Goal: Information Seeking & Learning: Learn about a topic

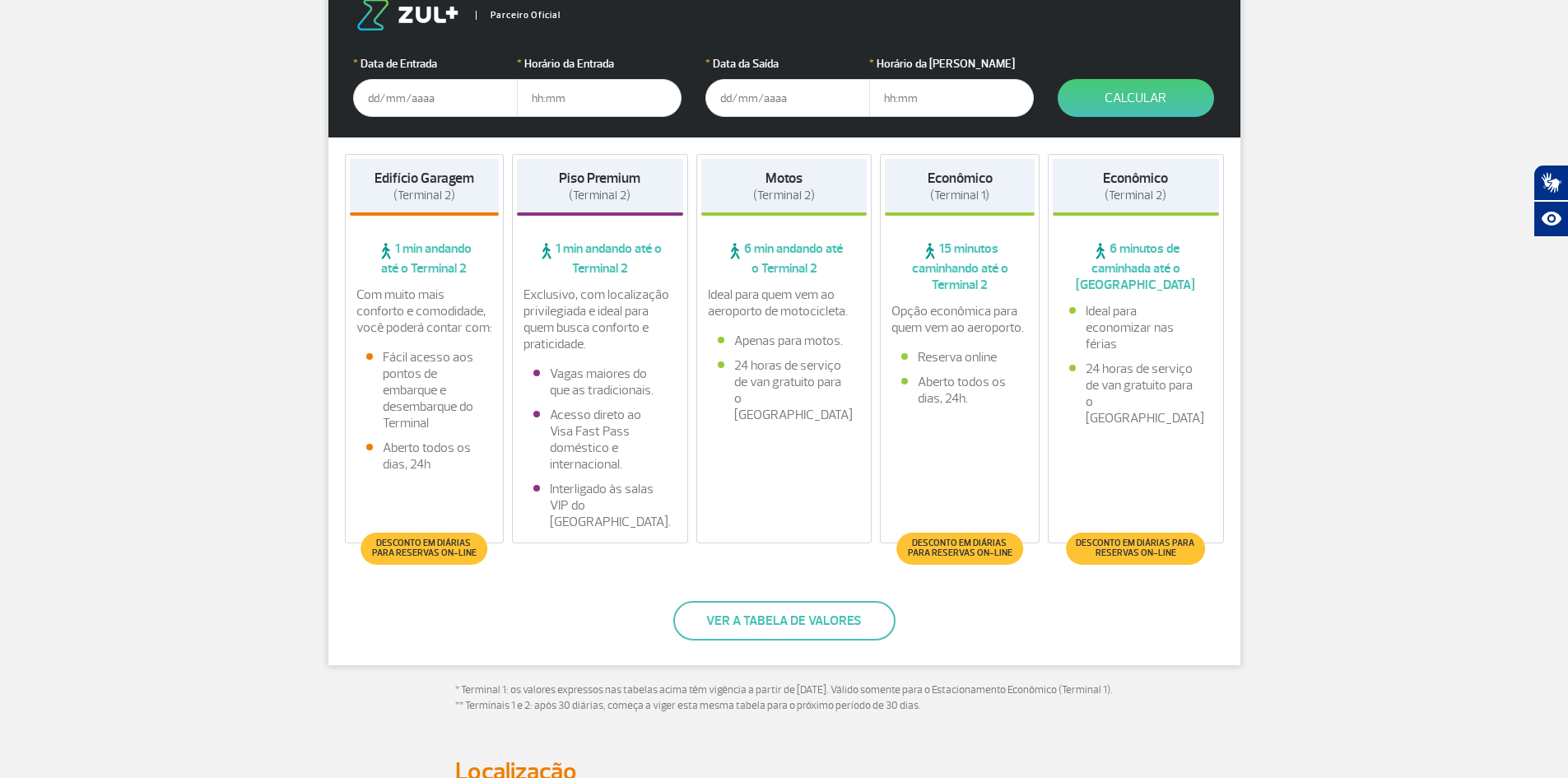
scroll to position [329, 0]
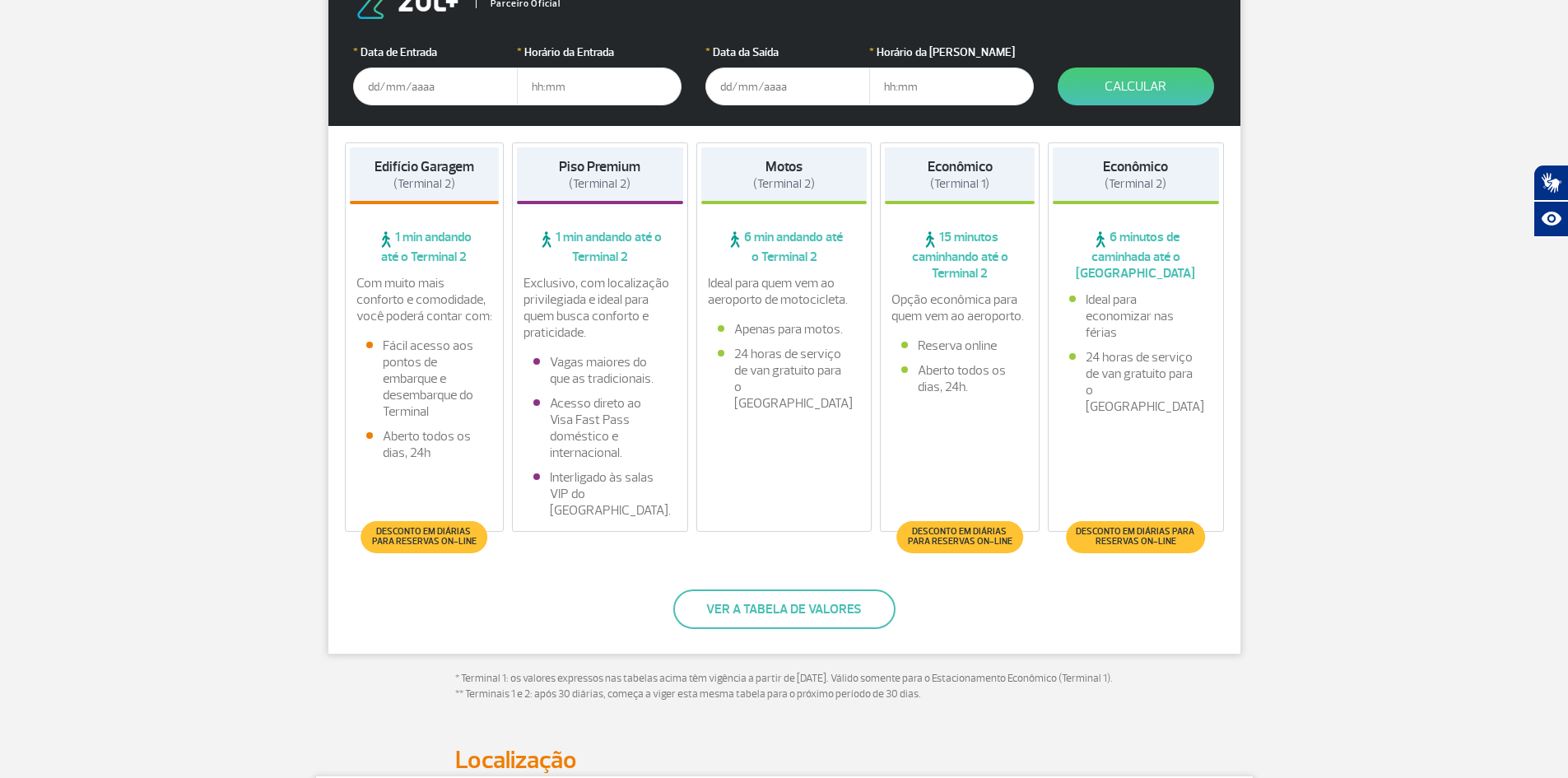
drag, startPoint x: 925, startPoint y: 255, endPoint x: 1020, endPoint y: 279, distance: 98.0
click at [1020, 279] on span "15 minutos caminhando até o Terminal 2" at bounding box center [960, 255] width 150 height 52
click at [1073, 386] on div "Ideal para economizar nas férias 24 horas de serviço de van gratuito para o Ter…" at bounding box center [1136, 357] width 166 height 132
click at [760, 614] on button "Ver a tabela de valores" at bounding box center [785, 609] width 222 height 40
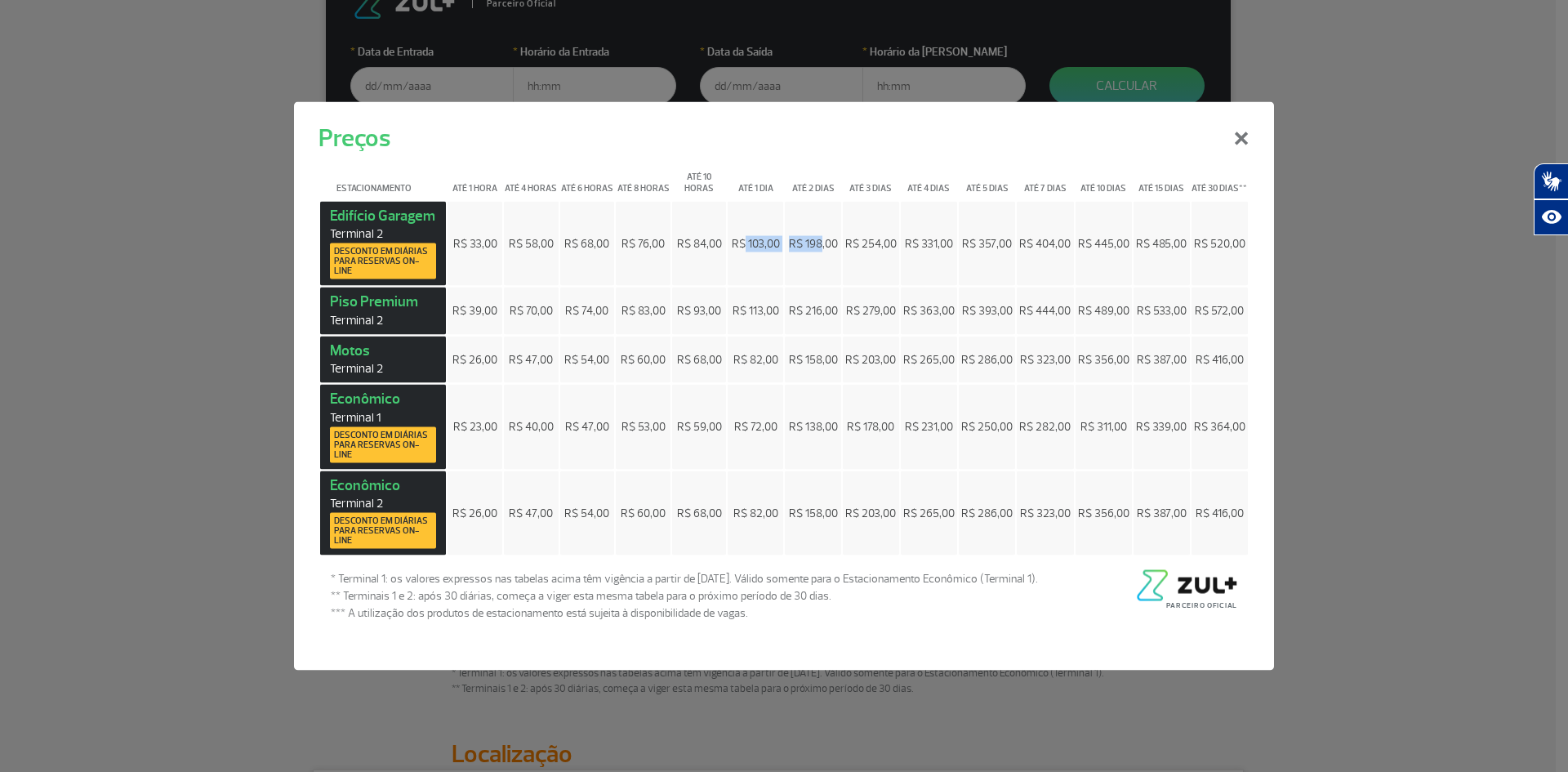
drag, startPoint x: 744, startPoint y: 242, endPoint x: 822, endPoint y: 249, distance: 78.3
click at [822, 249] on tr "[GEOGRAPHIC_DATA] 2 Desconto em diárias para reservas on-line R$ 33,00 R$ 58,00…" at bounding box center [784, 243] width 928 height 85
click at [841, 249] on table "Estacionamento Até 1 hora Até 4 horas Até 6 horas Até 8 horas Até 10 horas Até …" at bounding box center [784, 355] width 931 height 401
drag, startPoint x: 831, startPoint y: 240, endPoint x: 792, endPoint y: 240, distance: 39.0
click at [792, 240] on span "R$ 198,00" at bounding box center [814, 242] width 49 height 14
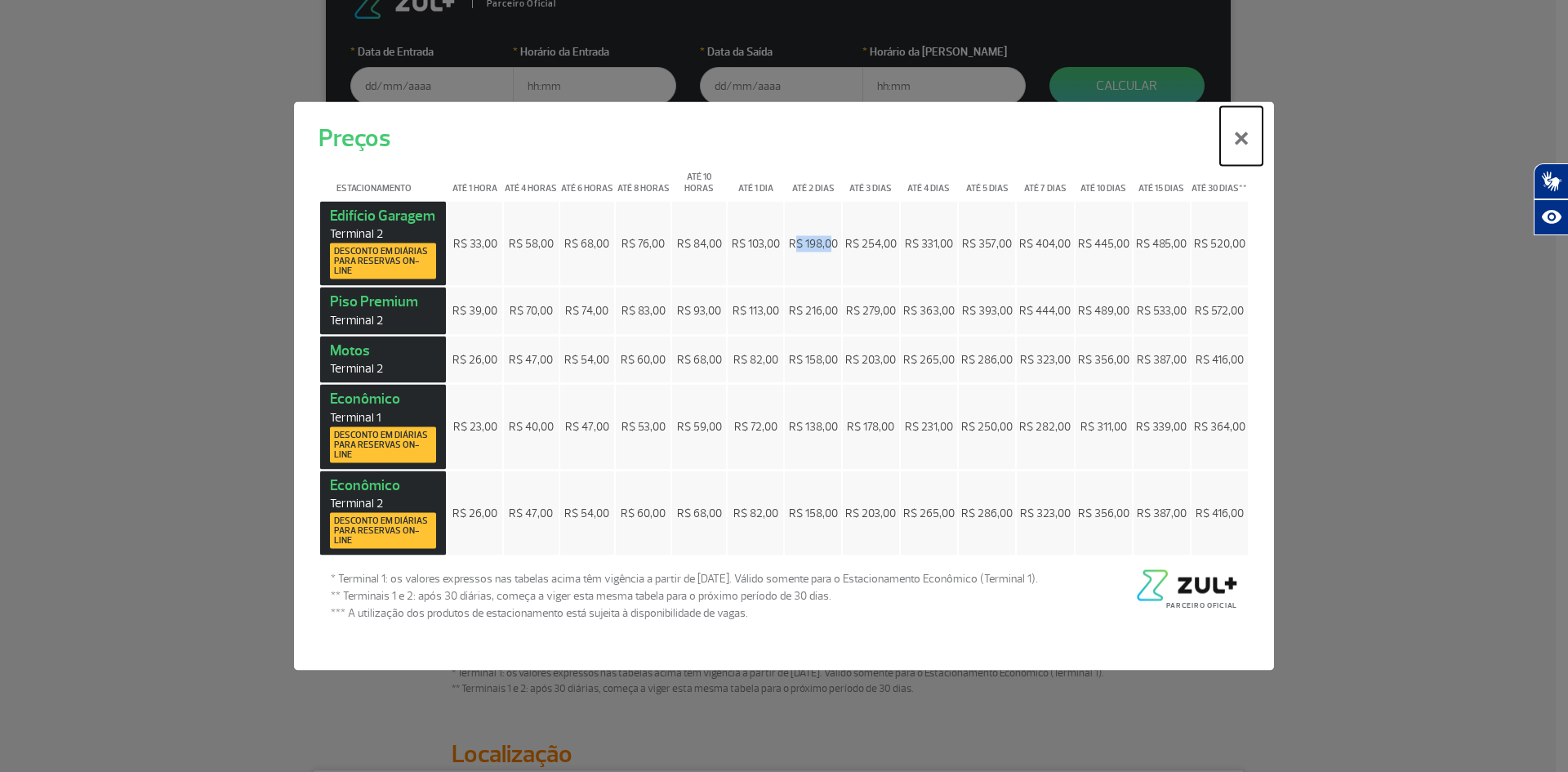
click at [1236, 146] on button "×" at bounding box center [1241, 136] width 42 height 58
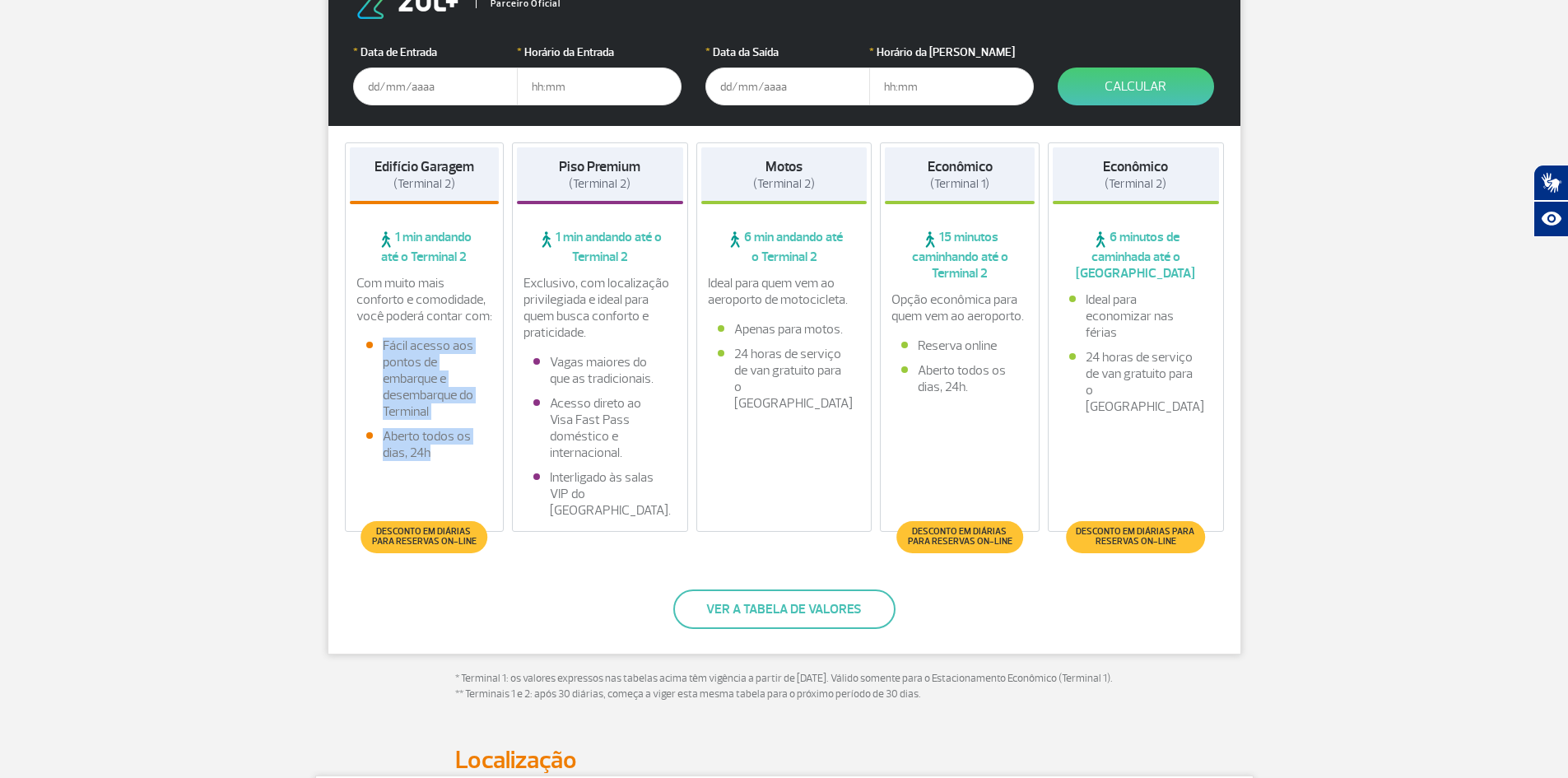
drag, startPoint x: 432, startPoint y: 462, endPoint x: 373, endPoint y: 348, distance: 128.4
click at [373, 348] on div "Com muito mais conforto e comodidade, você poderá contar com: Fácil acesso aos …" at bounding box center [425, 371] width 150 height 194
click at [353, 305] on div "Com muito mais conforto e comodidade, você poderá contar com:" at bounding box center [425, 299] width 150 height 49
drag, startPoint x: 564, startPoint y: 365, endPoint x: 602, endPoint y: 367, distance: 38.1
click at [596, 365] on li "Vagas maiores do que as tradicionais." at bounding box center [600, 370] width 133 height 33
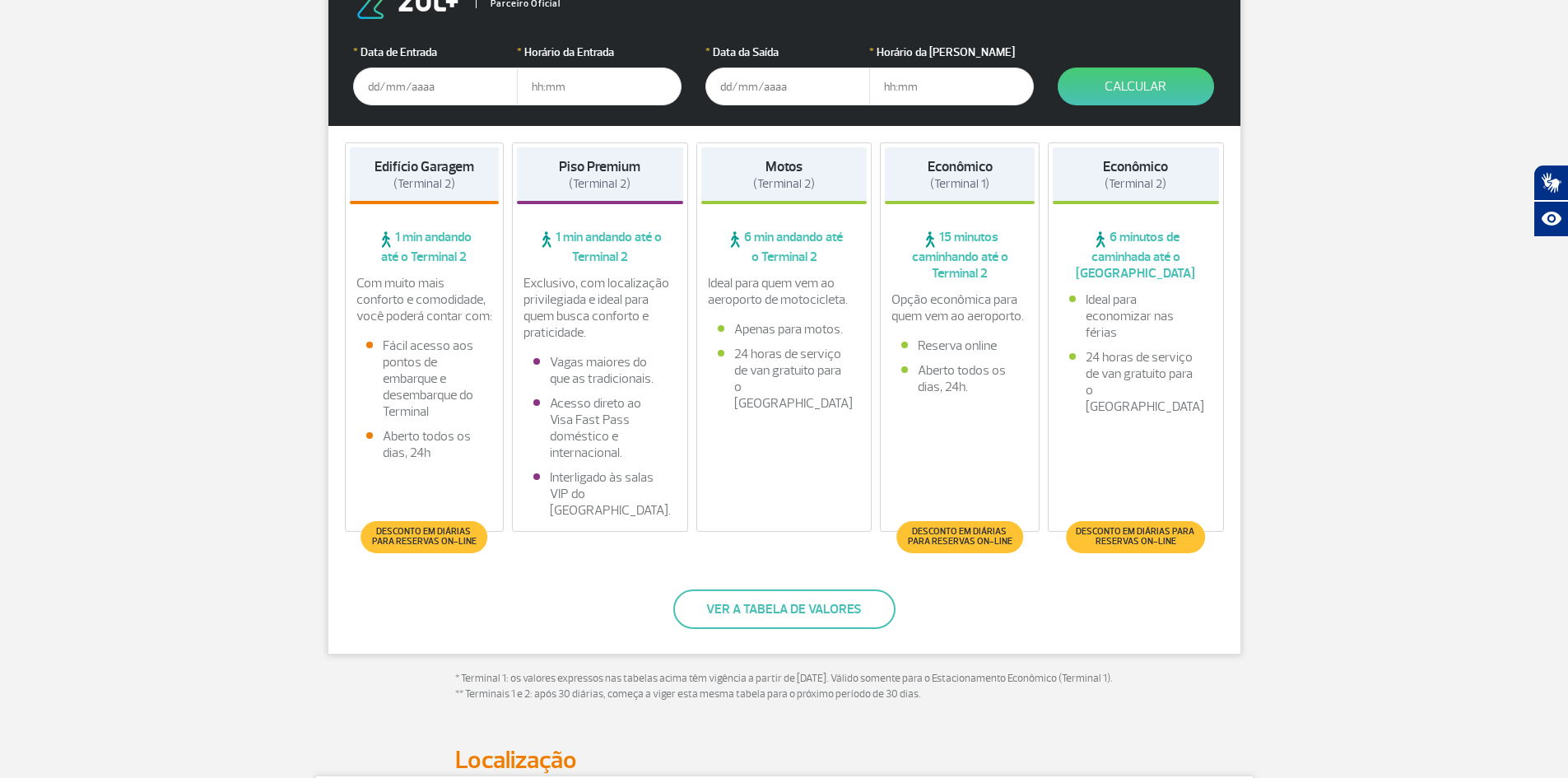
click at [621, 403] on li "Acesso direto ao Visa Fast Pass doméstico e internacional." at bounding box center [600, 427] width 133 height 66
drag, startPoint x: 538, startPoint y: 403, endPoint x: 676, endPoint y: 518, distance: 179.6
click at [676, 518] on div "Exclusivo, com localização privilegiada e ideal para quem busca conforto e prat…" at bounding box center [600, 400] width 166 height 252
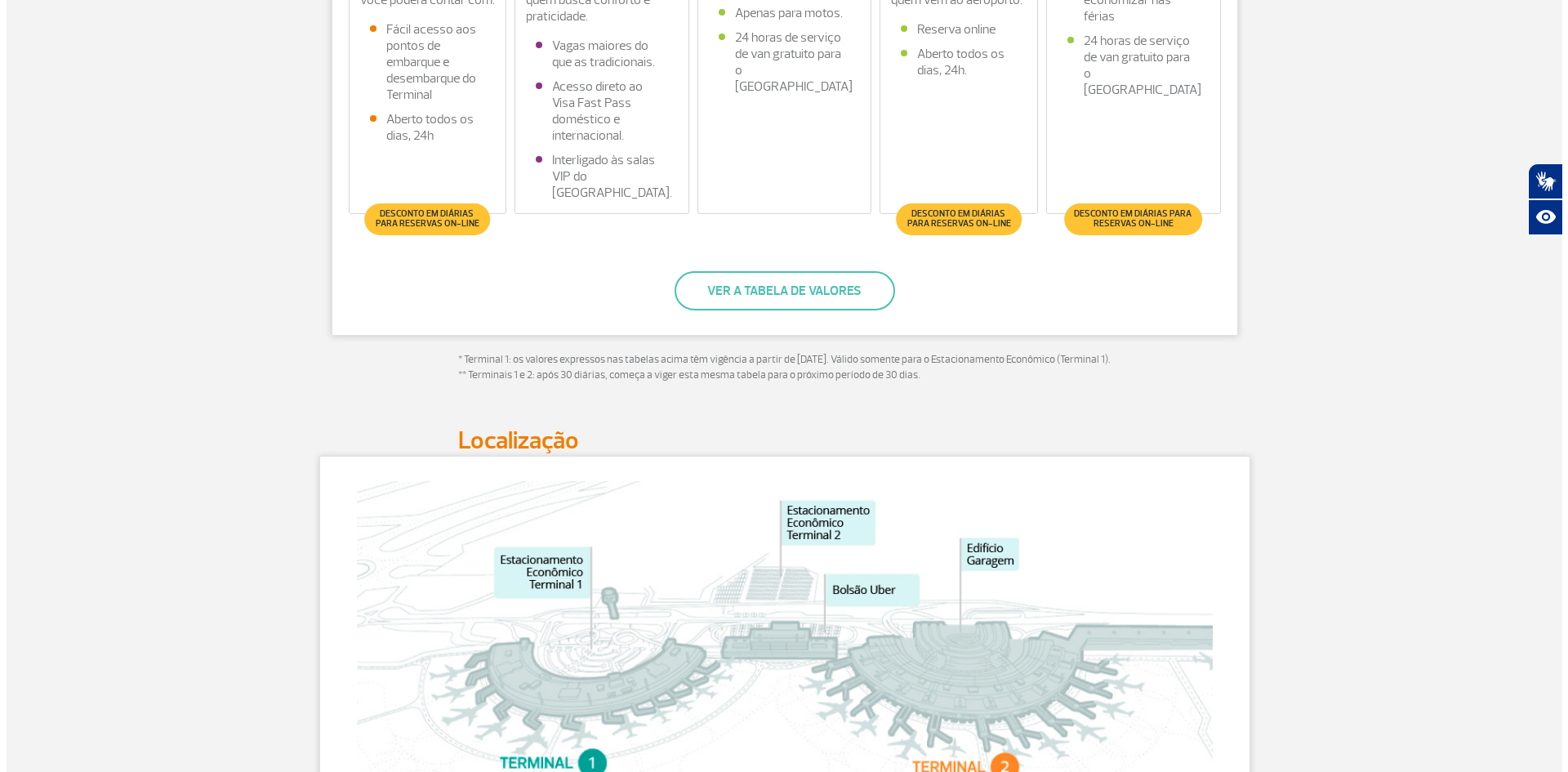
scroll to position [408, 0]
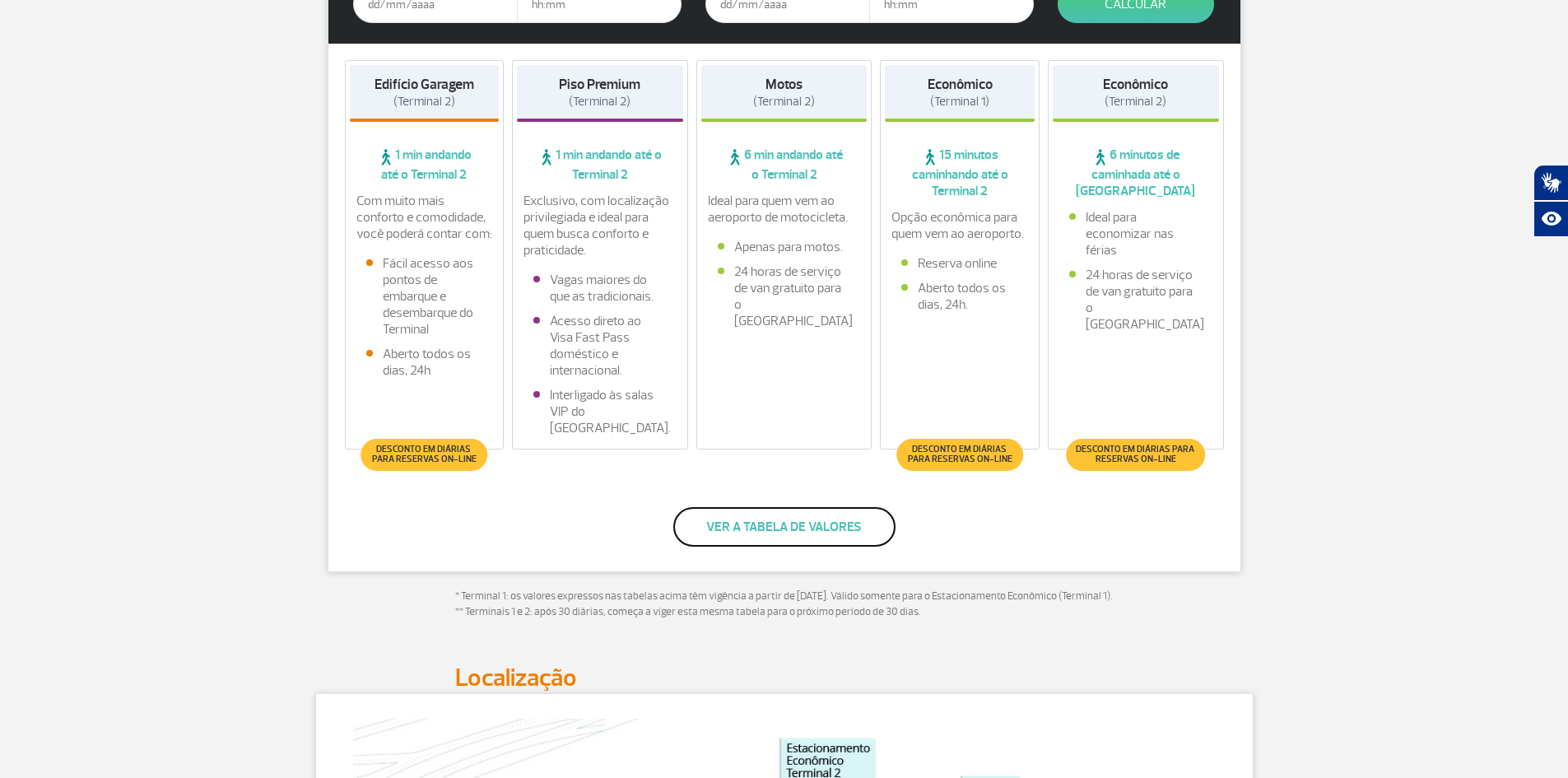
click at [809, 541] on button "Ver a tabela de valores" at bounding box center [785, 527] width 222 height 40
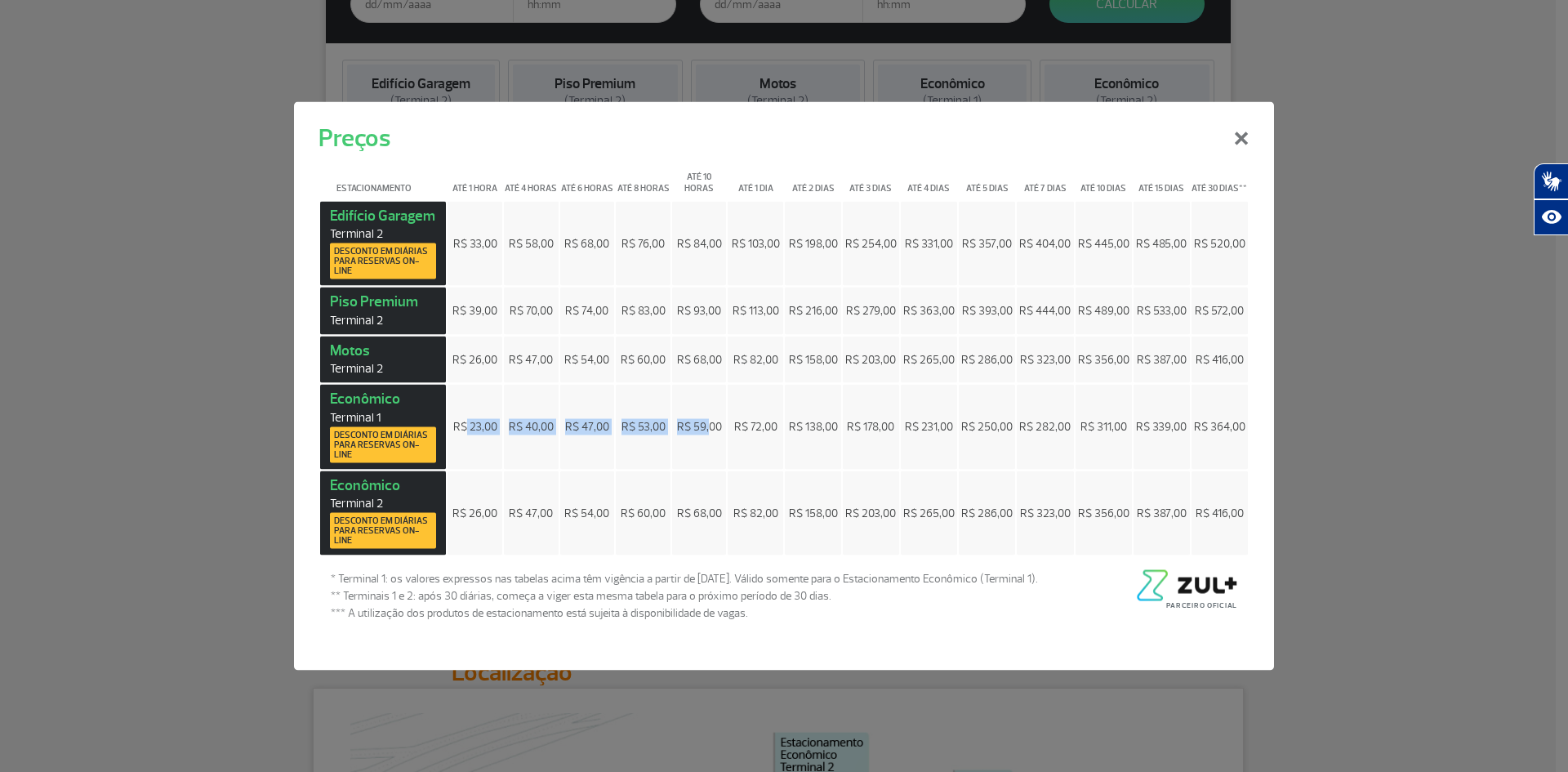
drag, startPoint x: 466, startPoint y: 422, endPoint x: 711, endPoint y: 422, distance: 245.0
click at [711, 422] on tr "Econômico Terminal 1 Desconto em diárias para reservas on-line R$ 23,00 R$ 40,0…" at bounding box center [784, 427] width 928 height 85
click at [711, 422] on span "R$ 59,00" at bounding box center [700, 426] width 45 height 14
drag, startPoint x: 744, startPoint y: 426, endPoint x: 921, endPoint y: 433, distance: 177.1
click at [921, 433] on tr "Econômico Terminal 1 Desconto em diárias para reservas on-line R$ 23,00 R$ 40,0…" at bounding box center [784, 427] width 928 height 85
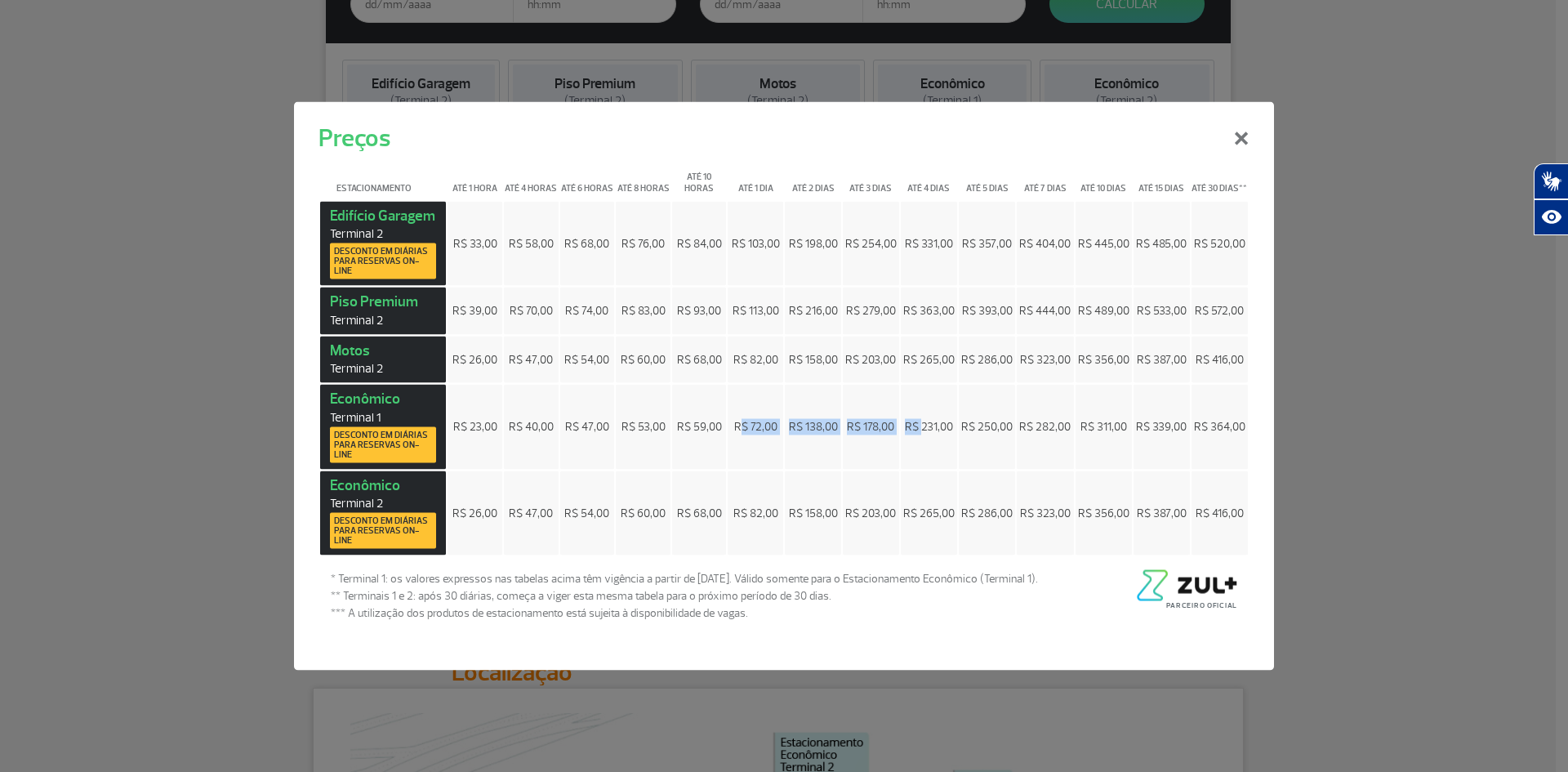
click at [922, 435] on td "R$ 231,00" at bounding box center [929, 427] width 57 height 85
drag, startPoint x: 908, startPoint y: 426, endPoint x: 943, endPoint y: 430, distance: 35.2
click at [943, 430] on span "R$ 231,00" at bounding box center [929, 426] width 48 height 14
click at [896, 534] on td "R$ 203,00" at bounding box center [871, 513] width 57 height 85
drag, startPoint x: 909, startPoint y: 519, endPoint x: 955, endPoint y: 512, distance: 46.5
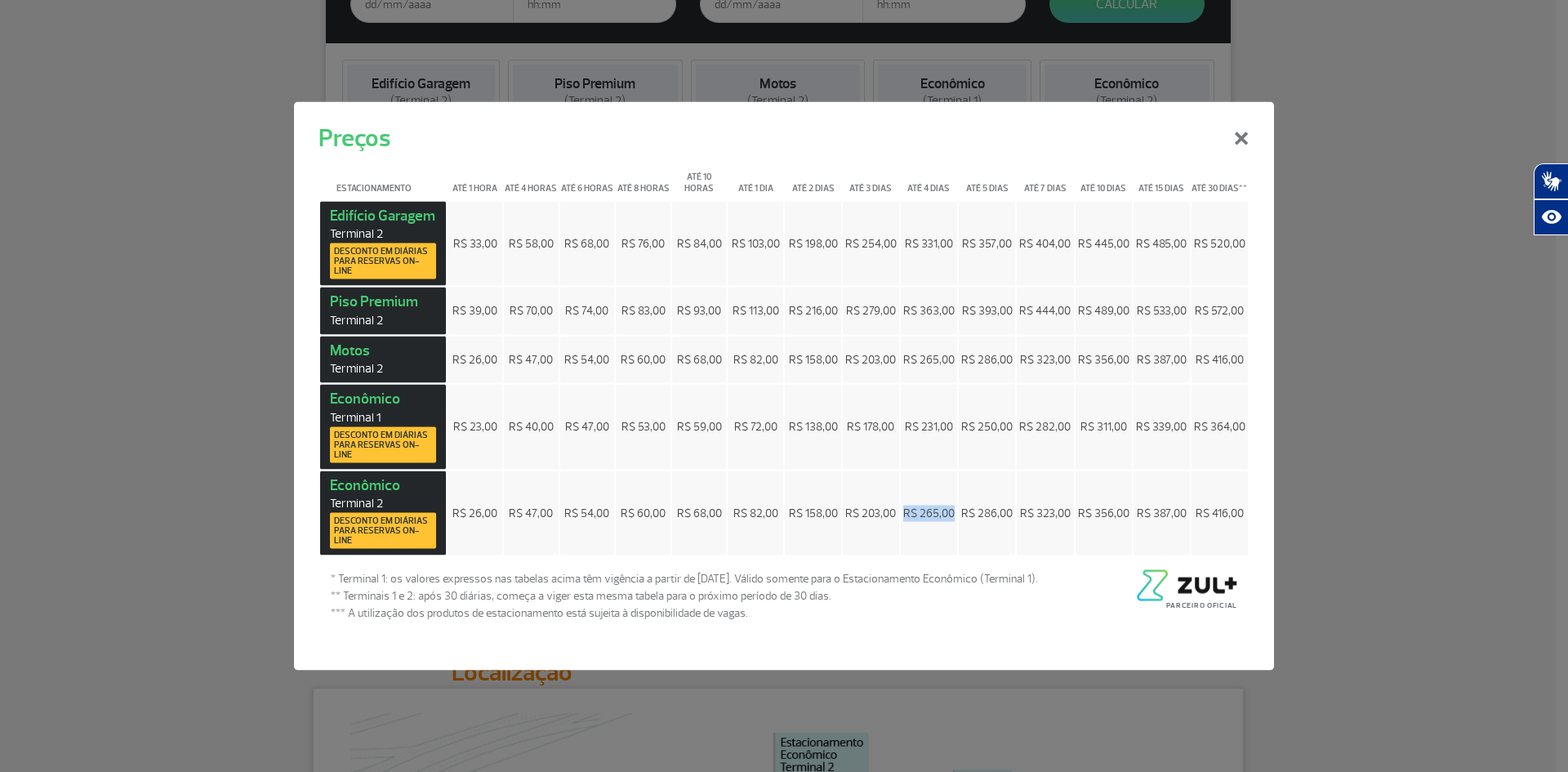
click at [955, 512] on td "R$ 265,00" at bounding box center [929, 513] width 57 height 85
